Goal: Use online tool/utility: Utilize a website feature to perform a specific function

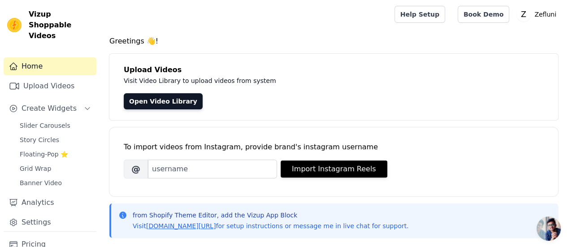
scroll to position [35, 0]
click at [551, 226] on span "Açık sohbet" at bounding box center [548, 228] width 24 height 24
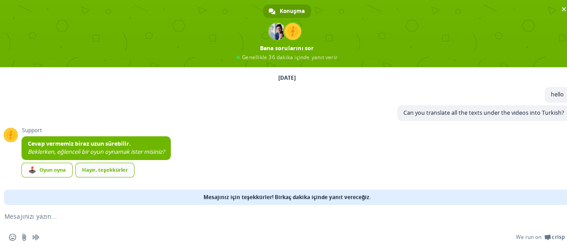
click at [124, 165] on div "Hayır, teşekkürler" at bounding box center [104, 170] width 59 height 15
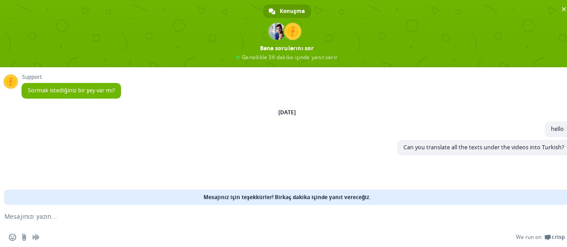
scroll to position [0, 0]
click at [300, 219] on textarea "Mesajınızı yazın..." at bounding box center [272, 216] width 536 height 8
type textarea "?"
click at [560, 10] on span "Sohbeti kapat" at bounding box center [563, 8] width 9 height 9
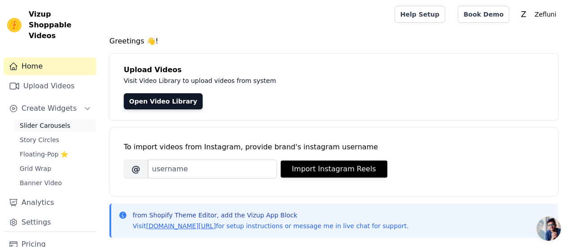
click at [54, 119] on link "Slider Carousels" at bounding box center [55, 125] width 82 height 13
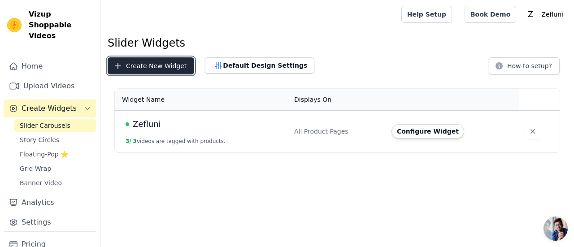
click at [150, 66] on button "Create New Widget" at bounding box center [151, 65] width 86 height 17
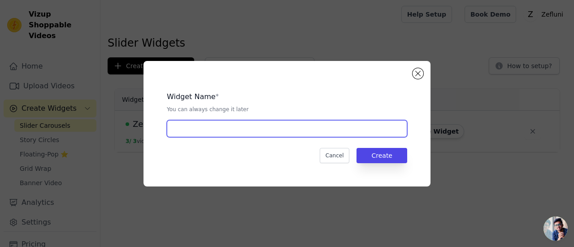
click at [190, 129] on input "text" at bounding box center [287, 128] width 240 height 17
type input "ana"
type input "ana psge"
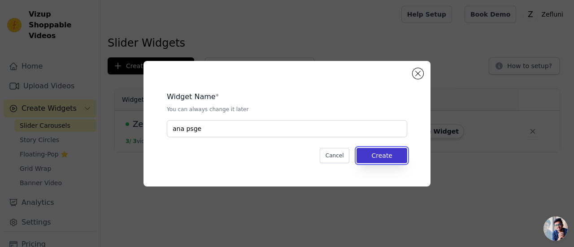
click at [398, 155] on button "Create" at bounding box center [381, 155] width 51 height 15
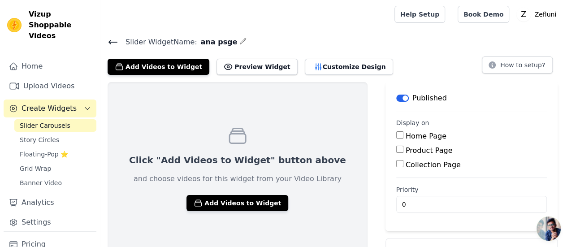
click at [406, 136] on label "Home Page" at bounding box center [426, 136] width 41 height 9
click at [403, 136] on input "Home Page" at bounding box center [399, 134] width 7 height 7
checkbox input "true"
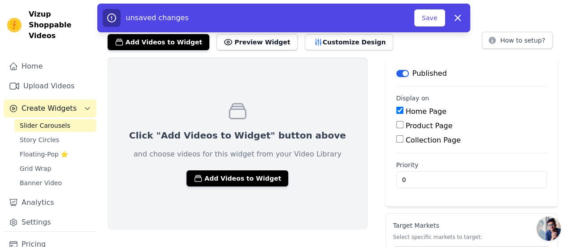
scroll to position [45, 0]
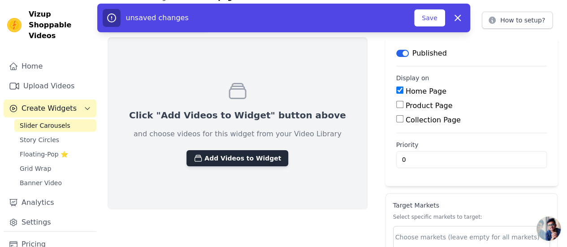
click at [257, 156] on button "Add Videos to Widget" at bounding box center [237, 158] width 102 height 16
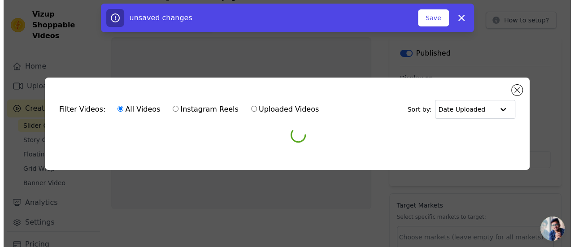
scroll to position [0, 0]
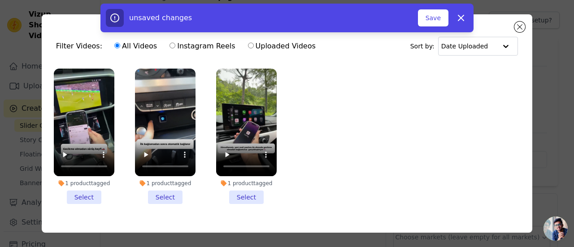
click at [83, 197] on li "1 product tagged Select" at bounding box center [84, 136] width 60 height 135
click at [0, 0] on input "1 product tagged Select" at bounding box center [0, 0] width 0 height 0
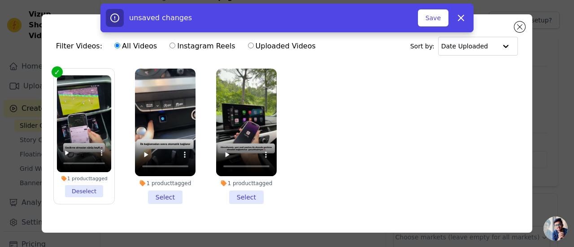
click at [158, 199] on li "1 product tagged Select" at bounding box center [165, 136] width 60 height 135
click at [0, 0] on input "1 product tagged Select" at bounding box center [0, 0] width 0 height 0
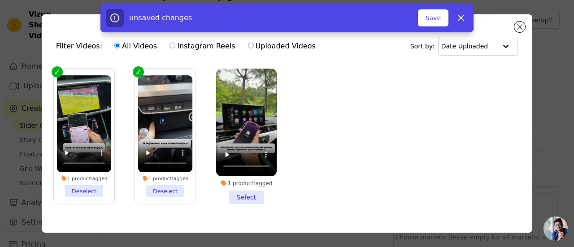
click at [228, 195] on li "1 product tagged Select" at bounding box center [246, 136] width 60 height 135
click at [0, 0] on input "1 product tagged Select" at bounding box center [0, 0] width 0 height 0
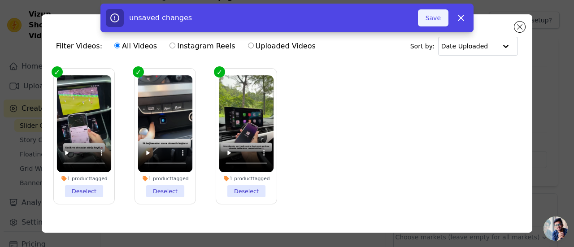
click at [441, 18] on button "Save" at bounding box center [433, 17] width 30 height 17
click at [430, 19] on button "Save" at bounding box center [433, 17] width 30 height 17
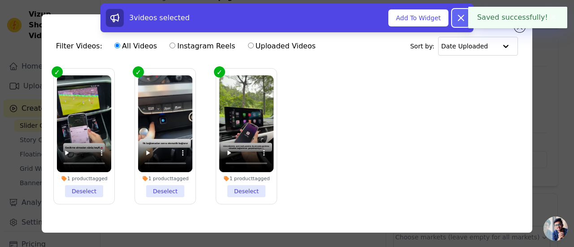
click at [462, 21] on icon at bounding box center [460, 18] width 11 height 11
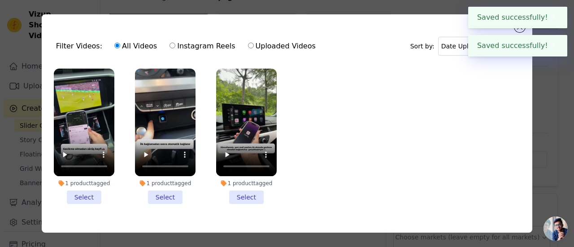
click at [553, 21] on button "✖" at bounding box center [553, 17] width 10 height 11
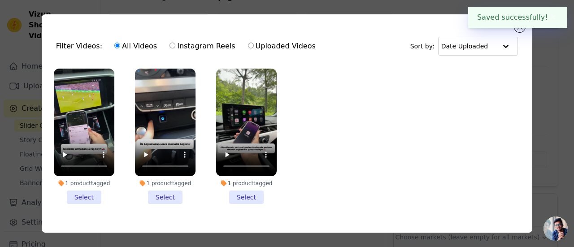
click at [548, 19] on button "✖" at bounding box center [553, 17] width 10 height 11
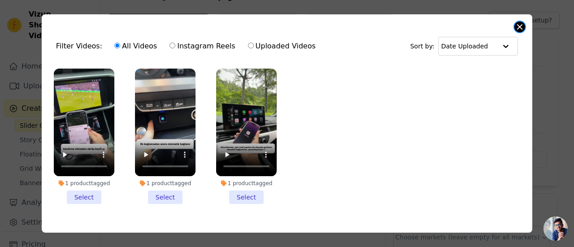
click at [517, 28] on button "Close modal" at bounding box center [519, 27] width 11 height 11
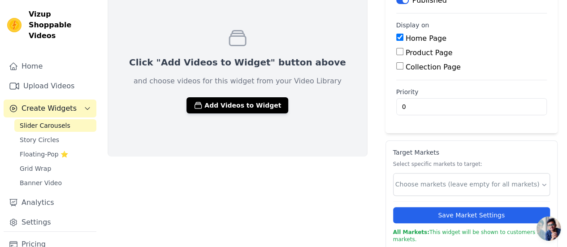
scroll to position [99, 0]
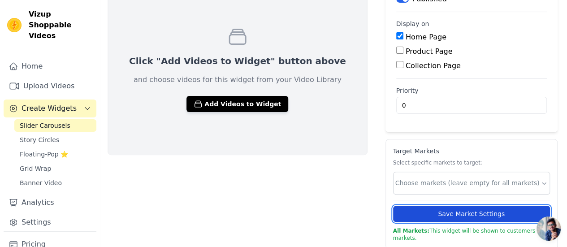
click at [432, 210] on button "Save Market Settings" at bounding box center [471, 214] width 157 height 16
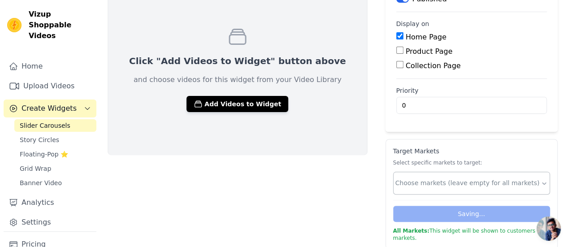
click at [462, 189] on div at bounding box center [467, 183] width 145 height 18
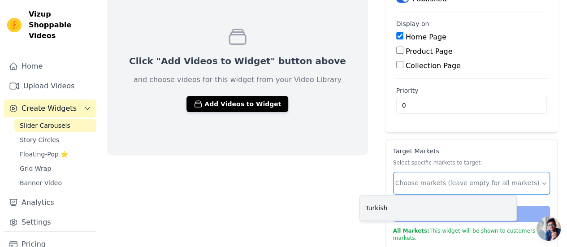
click at [445, 209] on div "Turkish" at bounding box center [438, 207] width 156 height 25
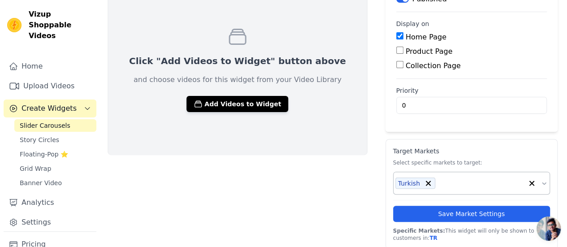
click at [514, 155] on div "Target Markets Select specific markets to target: Turkish" at bounding box center [471, 171] width 157 height 48
click at [482, 221] on div "Target Markets Select specific markets to target: Turkish Save Market Settings …" at bounding box center [471, 194] width 157 height 95
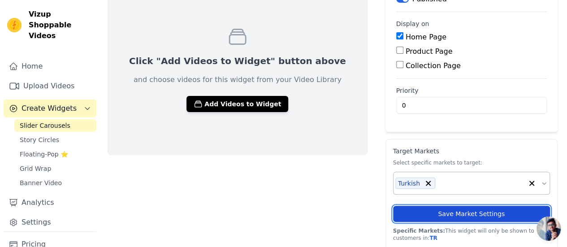
click at [476, 216] on button "Save Market Settings" at bounding box center [471, 214] width 157 height 16
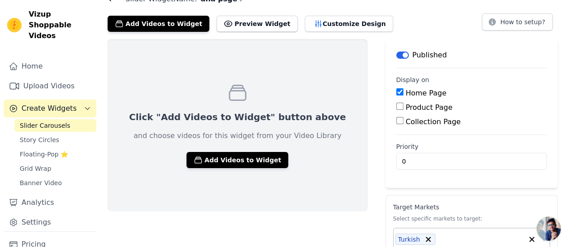
scroll to position [45, 0]
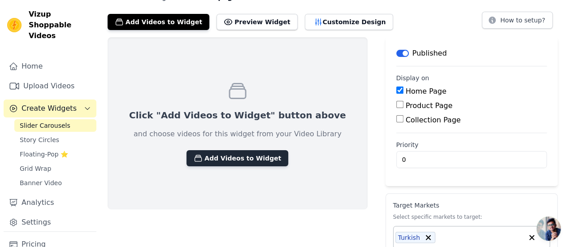
click at [240, 157] on button "Add Videos to Widget" at bounding box center [237, 158] width 102 height 16
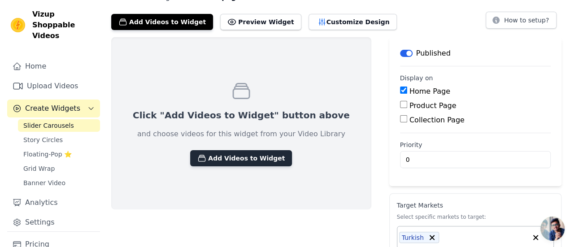
scroll to position [0, 0]
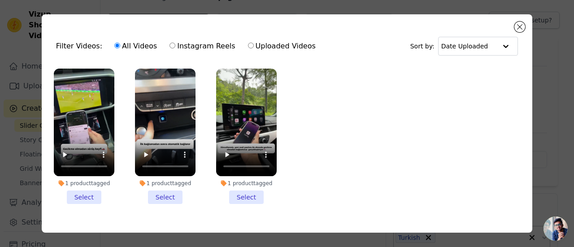
click at [95, 193] on li "1 product tagged Select" at bounding box center [84, 136] width 60 height 135
click at [0, 0] on input "1 product tagged Select" at bounding box center [0, 0] width 0 height 0
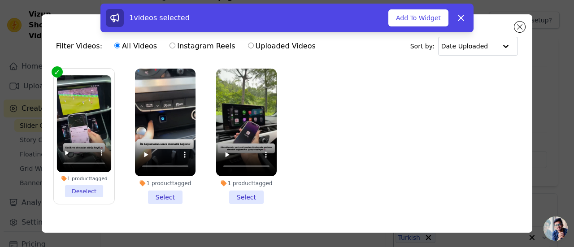
click at [177, 196] on li "1 product tagged Select" at bounding box center [165, 136] width 60 height 135
click at [0, 0] on input "1 product tagged Select" at bounding box center [0, 0] width 0 height 0
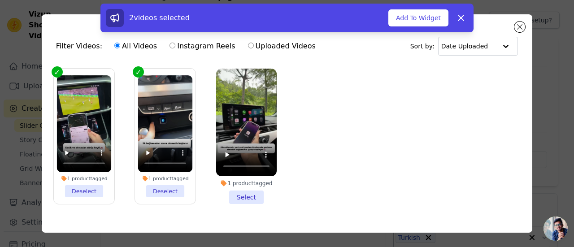
click at [224, 197] on li "1 product tagged Select" at bounding box center [246, 136] width 60 height 135
click at [0, 0] on input "1 product tagged Select" at bounding box center [0, 0] width 0 height 0
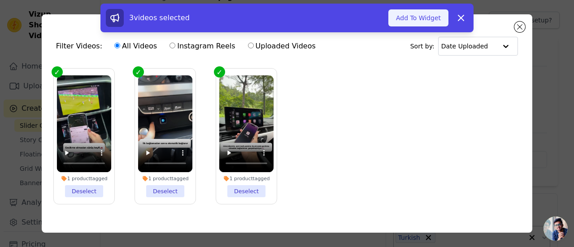
click at [403, 18] on button "Add To Widget" at bounding box center [418, 17] width 60 height 17
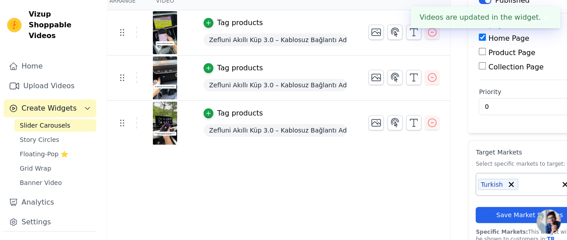
scroll to position [106, 0]
